Goal: Check status

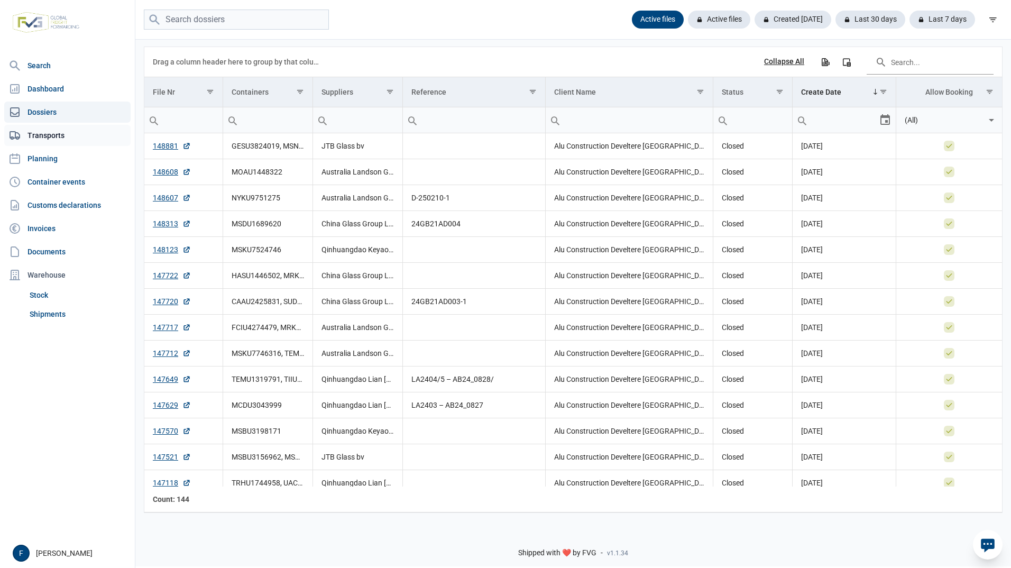
click at [39, 130] on link "Transports" at bounding box center [67, 135] width 126 height 21
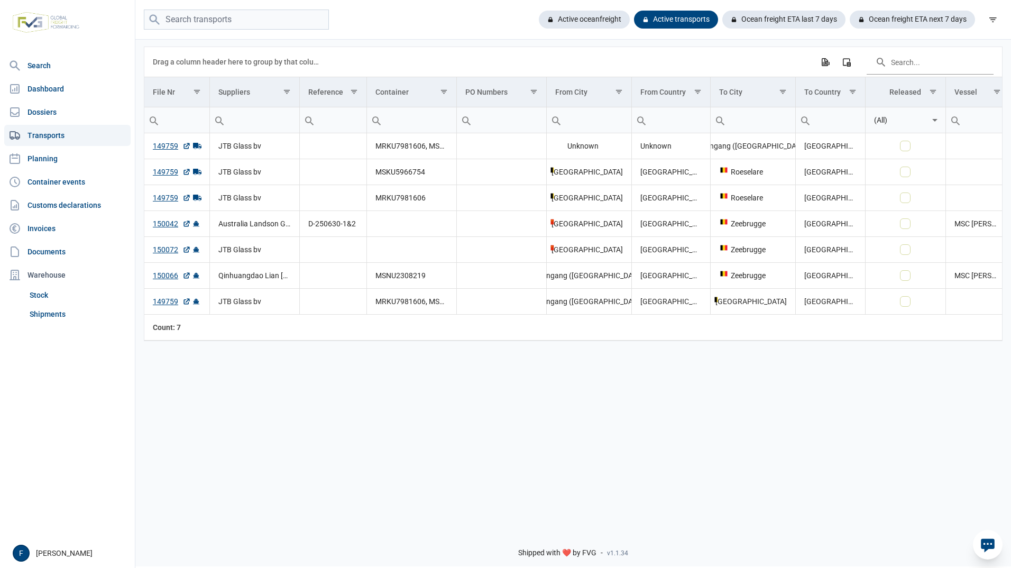
click at [413, 374] on div "Data grid with 7 rows and 13 columns Drag a column header here to group by that…" at bounding box center [573, 279] width 876 height 483
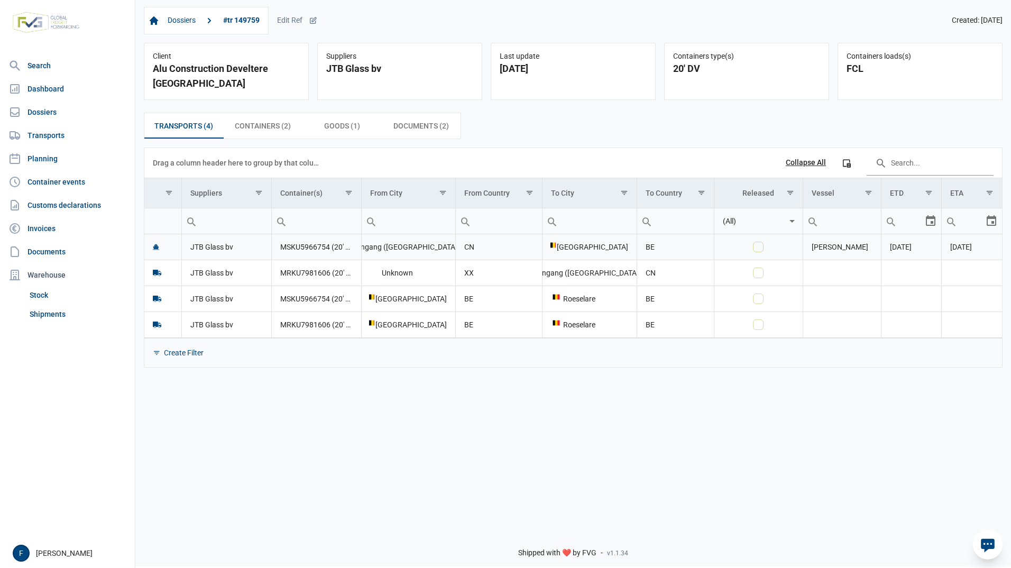
click at [307, 234] on td "MSKU5966754 (20' DV), MRKU7981606 (20' DV)" at bounding box center [316, 247] width 90 height 26
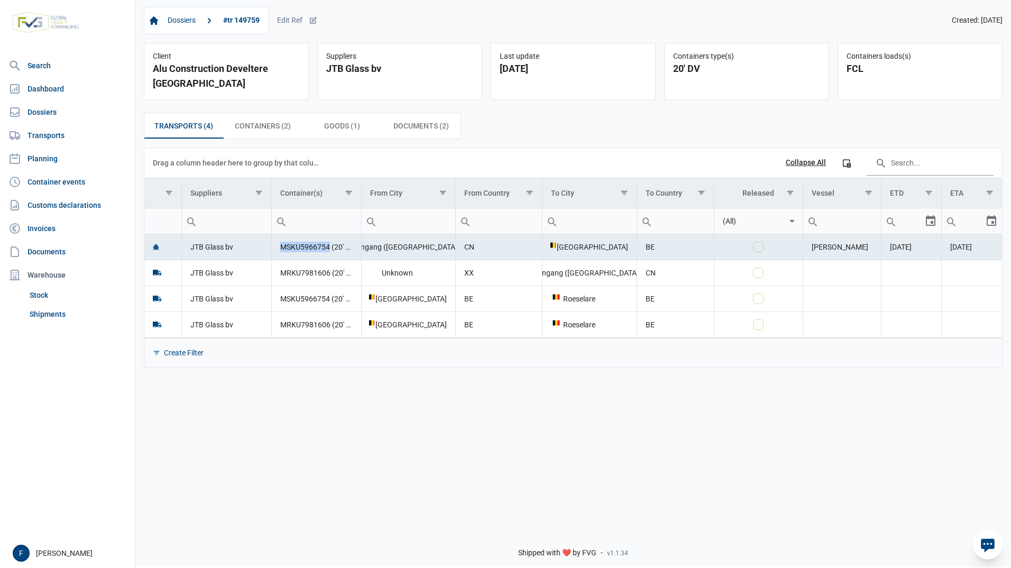
drag, startPoint x: 330, startPoint y: 234, endPoint x: 276, endPoint y: 231, distance: 54.6
click at [276, 234] on td "MSKU5966754 (20' DV), MRKU7981606 (20' DV)" at bounding box center [316, 247] width 90 height 26
copy td "MSKU5966754"
